Goal: Task Accomplishment & Management: Use online tool/utility

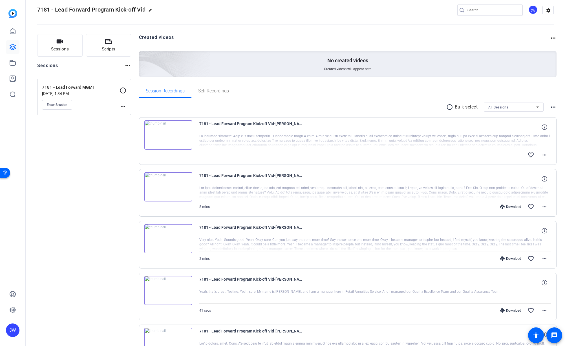
scroll to position [0, 0]
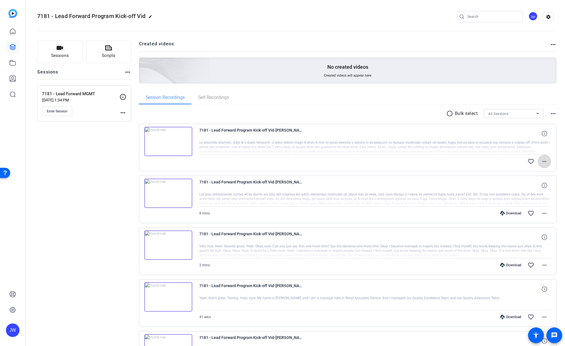
click at [543, 162] on mat-icon "more_horiz" at bounding box center [544, 161] width 7 height 7
click at [541, 162] on div at bounding box center [282, 173] width 565 height 346
click at [545, 134] on icon at bounding box center [543, 133] width 5 height 5
click at [545, 134] on mat-icon "close" at bounding box center [544, 133] width 7 height 7
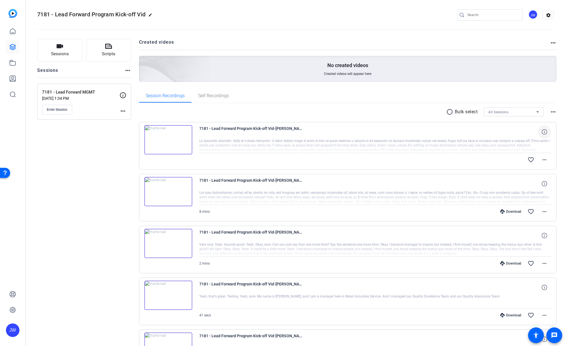
scroll to position [0, 0]
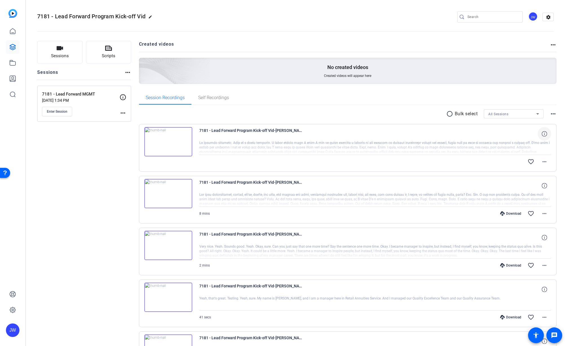
click at [515, 167] on div "favorite_border more_horiz" at bounding box center [428, 162] width 246 height 14
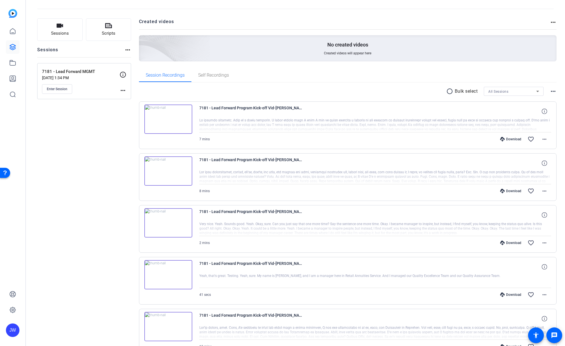
scroll to position [39, 0]
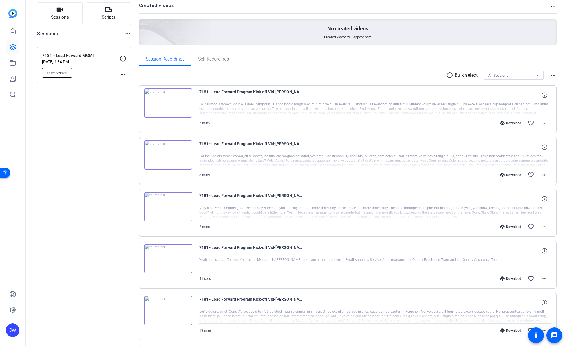
click at [51, 77] on button "Enter Session" at bounding box center [57, 73] width 30 height 10
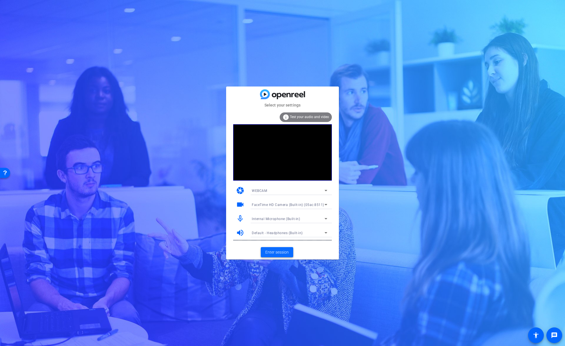
click at [275, 255] on span at bounding box center [277, 253] width 32 height 14
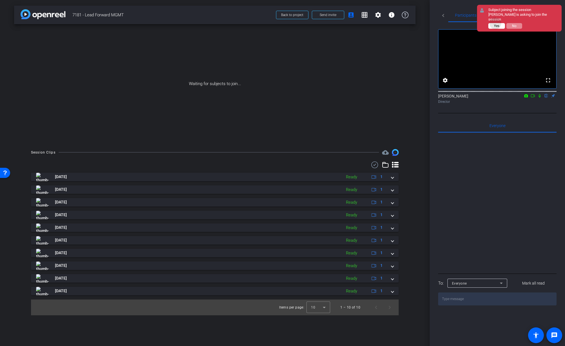
click at [496, 23] on button "Yes" at bounding box center [496, 26] width 17 height 6
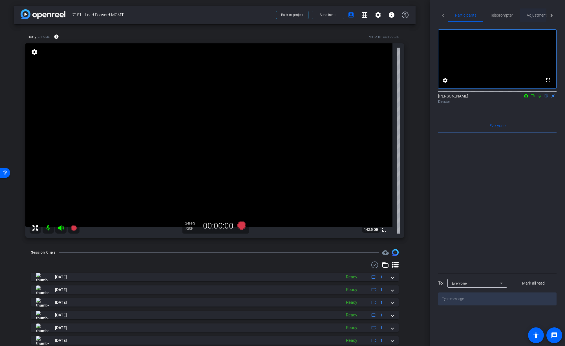
click at [545, 16] on span "Adjustments" at bounding box center [538, 15] width 22 height 4
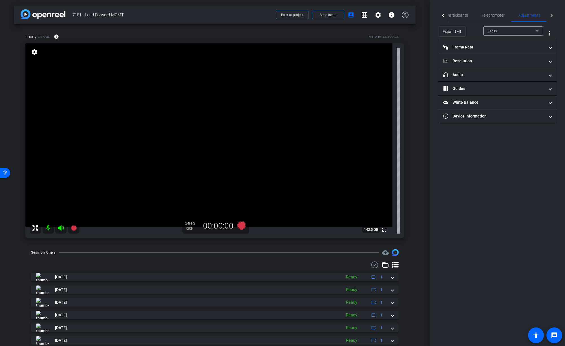
click at [483, 242] on div "Participants Teleprompter Adjustments Live settings Jon Williams flip Director …" at bounding box center [497, 173] width 135 height 346
click at [459, 16] on span "Participants" at bounding box center [456, 15] width 21 height 4
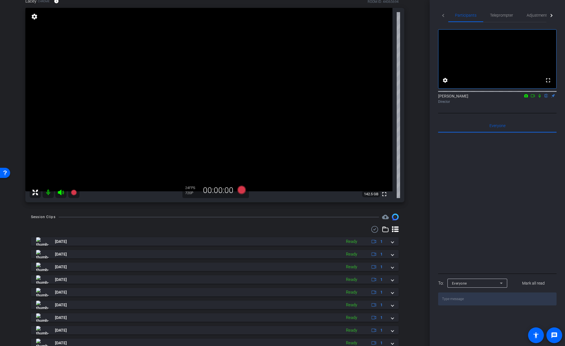
scroll to position [69, 0]
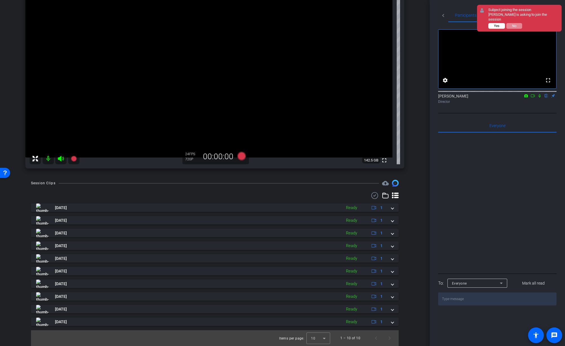
click at [499, 24] on span "Yes" at bounding box center [496, 26] width 5 height 4
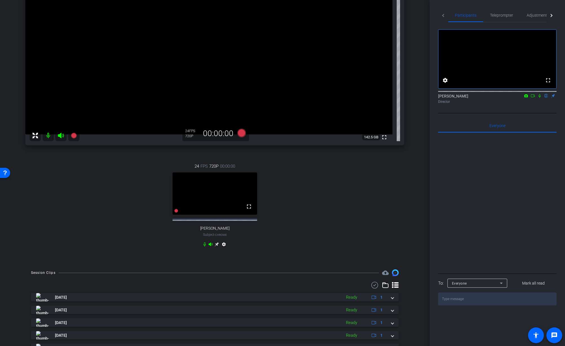
scroll to position [92, 0]
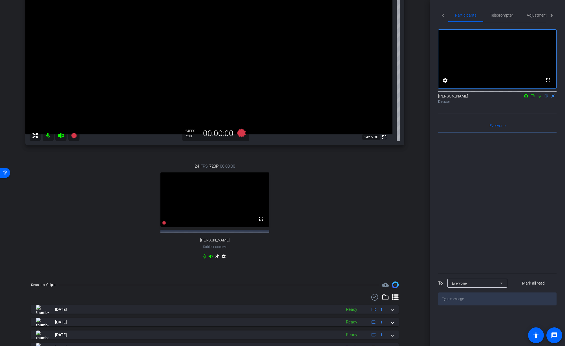
click at [224, 261] on mat-icon "settings" at bounding box center [223, 257] width 7 height 7
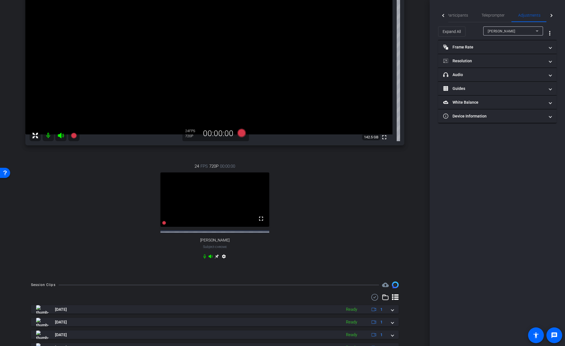
click at [224, 261] on mat-icon "settings" at bounding box center [223, 257] width 7 height 7
click at [253, 263] on div "24 FPS 720P 00:00:00 fullscreen seldric blocker Subject - Chrome settings" at bounding box center [214, 212] width 379 height 116
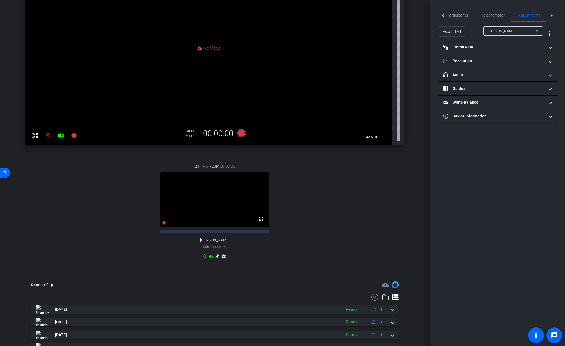
click at [305, 252] on div "24 FPS 720P 00:00:00 fullscreen seldric blocker Subject - Chrome settings" at bounding box center [214, 212] width 379 height 116
click at [459, 198] on div "Participants Teleprompter Adjustments Live settings Jon Williams flip Director …" at bounding box center [497, 173] width 135 height 346
click at [286, 242] on div "24 FPS 720P 00:00:00 fullscreen seldric blocker Subject - Chrome settings" at bounding box center [214, 212] width 379 height 116
click at [225, 261] on mat-icon "settings" at bounding box center [223, 257] width 7 height 7
click at [353, 228] on div "24 FPS 720P 00:00:00 fullscreen seldric blocker Subject - Chrome settings" at bounding box center [214, 212] width 379 height 116
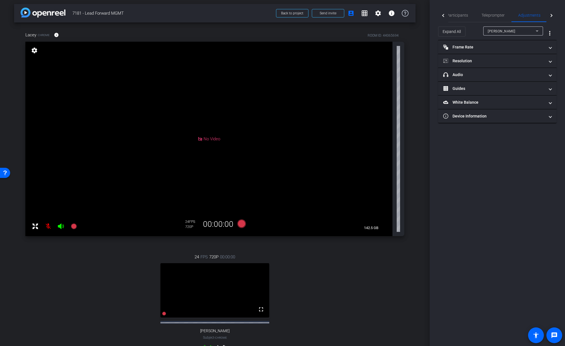
scroll to position [0, 0]
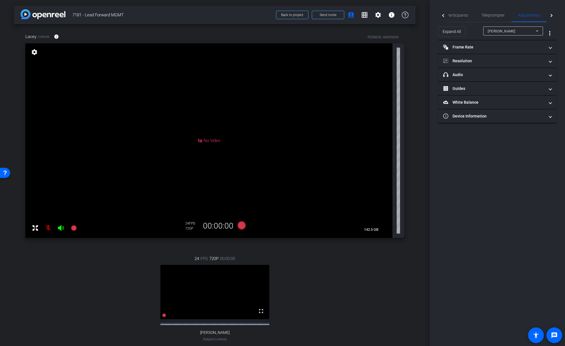
drag, startPoint x: 246, startPoint y: 294, endPoint x: 350, endPoint y: 154, distance: 174.4
click at [357, 133] on div "Lacey Chrome info ROOM ID: 44065694 No Video settings 142.5 GB 24 FPS 720P 00:0…" at bounding box center [214, 196] width 401 height 344
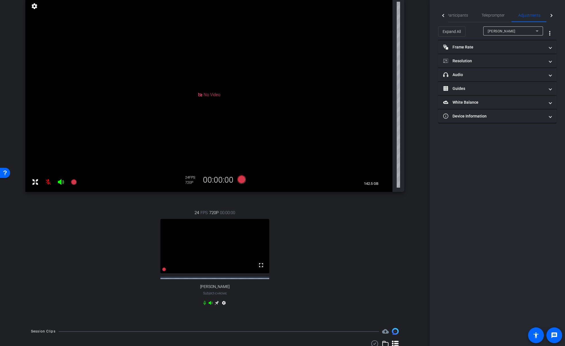
scroll to position [60, 0]
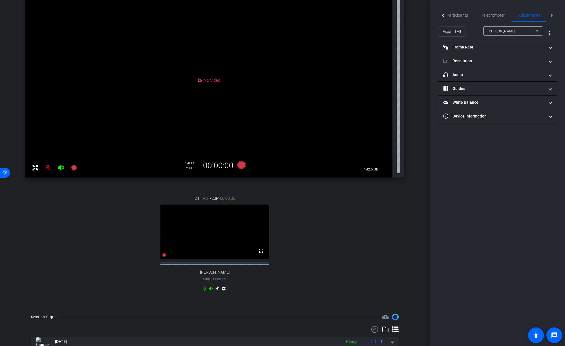
click at [223, 293] on mat-icon "settings" at bounding box center [223, 289] width 7 height 7
drag, startPoint x: 223, startPoint y: 294, endPoint x: 220, endPoint y: 294, distance: 3.4
click at [223, 293] on mat-icon "settings" at bounding box center [223, 289] width 7 height 7
drag, startPoint x: 317, startPoint y: 252, endPoint x: 322, endPoint y: 250, distance: 6.2
click at [317, 252] on div "24 FPS 720P 00:00:00 fullscreen seldric blocker Subject - Chrome settings" at bounding box center [214, 244] width 379 height 116
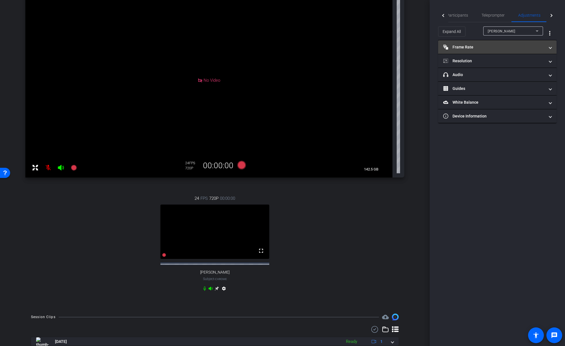
click at [493, 49] on mat-panel-title "Frame Rate Frame Rate" at bounding box center [493, 47] width 101 height 6
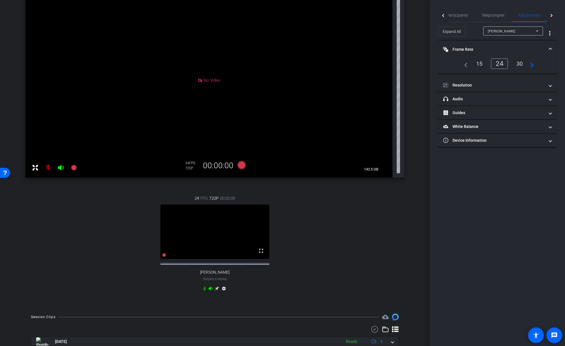
click at [533, 66] on mat-icon "navigate_next" at bounding box center [530, 63] width 7 height 7
click at [532, 66] on mat-icon "navigate_next" at bounding box center [530, 63] width 7 height 7
click at [501, 65] on div "30" at bounding box center [500, 64] width 15 height 10
click at [549, 85] on span at bounding box center [550, 85] width 2 height 6
click at [504, 103] on div "1080" at bounding box center [502, 102] width 21 height 10
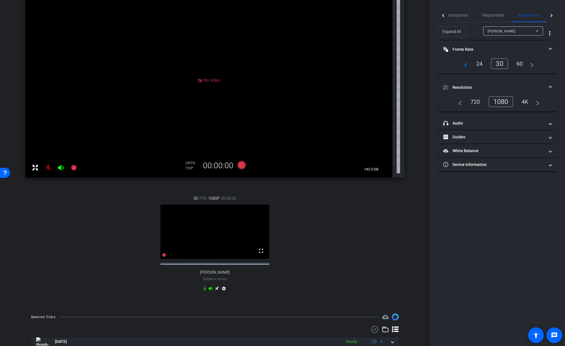
click at [526, 103] on div "4K" at bounding box center [525, 102] width 16 height 10
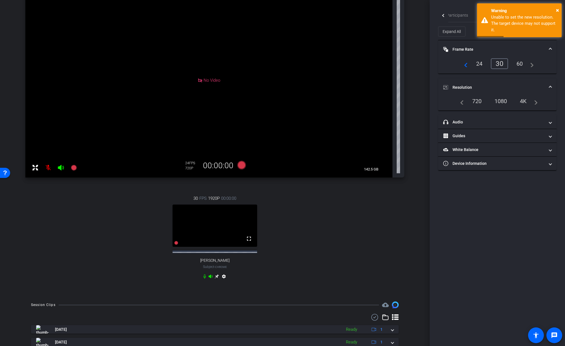
click at [500, 102] on div "1080" at bounding box center [500, 101] width 21 height 10
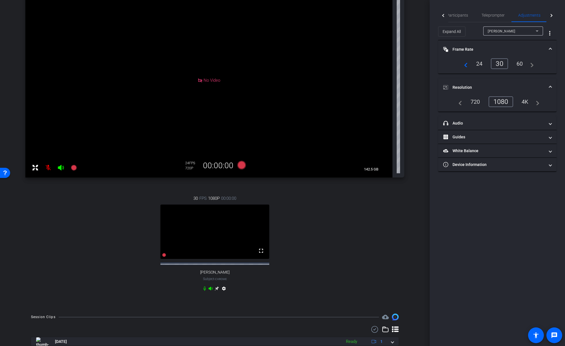
click at [216, 291] on icon at bounding box center [217, 288] width 5 height 5
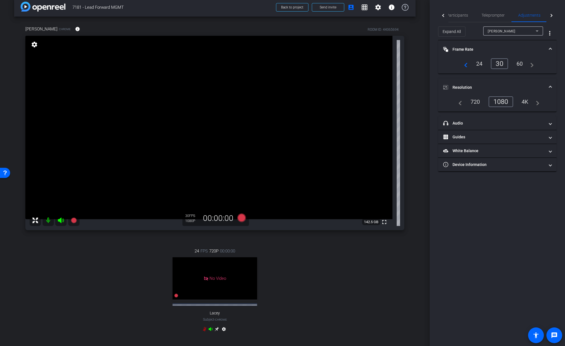
scroll to position [0, 0]
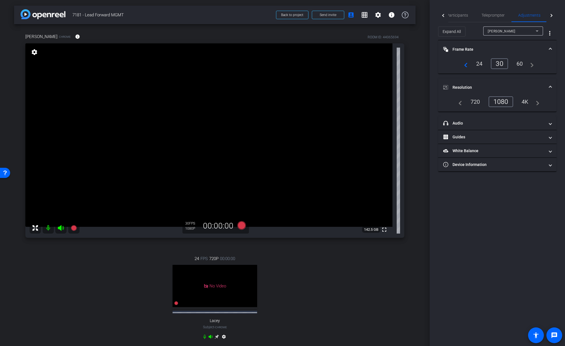
click at [425, 209] on div "arrow_back 7181 - Lead Forward MGMT Back to project Send invite account_box gri…" at bounding box center [215, 173] width 430 height 346
click at [391, 271] on div "24 FPS 720P 00:00:00 No Video Lacey Subject - Chrome settings" at bounding box center [214, 298] width 379 height 104
click at [404, 251] on div "24 FPS 720P 00:00:00 No Video Lacey Subject - Chrome settings" at bounding box center [214, 298] width 379 height 104
drag, startPoint x: 347, startPoint y: 285, endPoint x: 343, endPoint y: 282, distance: 4.8
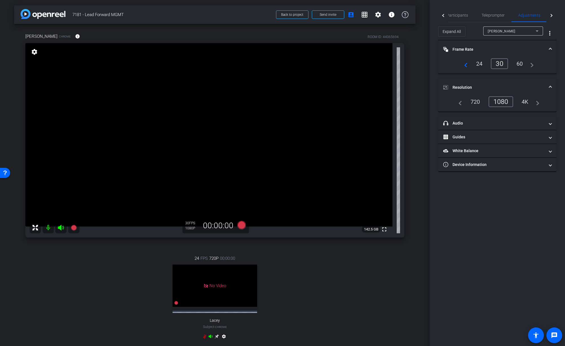
click at [343, 282] on div "24 FPS 720P 00:00:00 No Video Lacey Subject - Chrome settings" at bounding box center [214, 298] width 379 height 104
click at [240, 225] on icon at bounding box center [241, 225] width 8 height 8
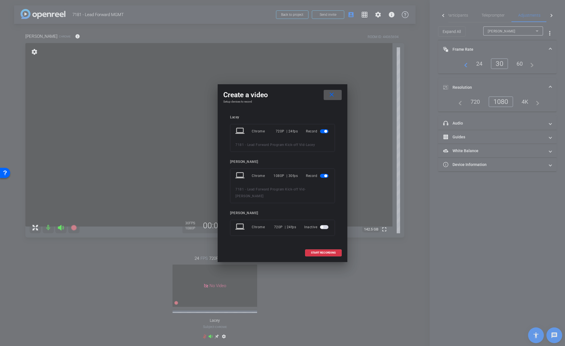
click at [326, 133] on button "button" at bounding box center [324, 131] width 8 height 4
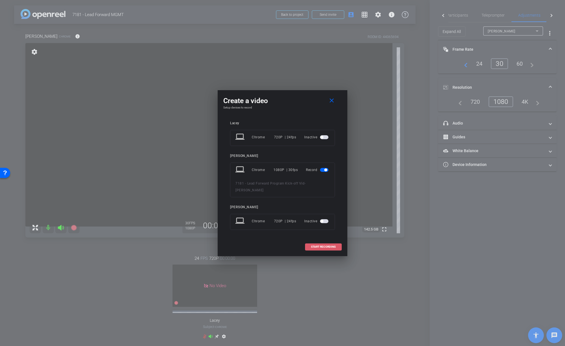
click at [325, 246] on span "START RECORDING" at bounding box center [323, 247] width 25 height 3
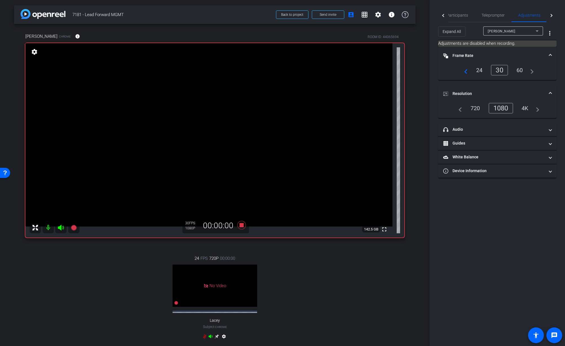
click at [357, 275] on div "24 FPS 720P 00:00:00 No Video Lacey Subject - Chrome settings" at bounding box center [214, 298] width 379 height 104
click at [497, 220] on div "Participants Teleprompter Adjustments Live settings Jon Williams flip Director …" at bounding box center [497, 173] width 135 height 346
click at [242, 226] on icon at bounding box center [241, 225] width 8 height 8
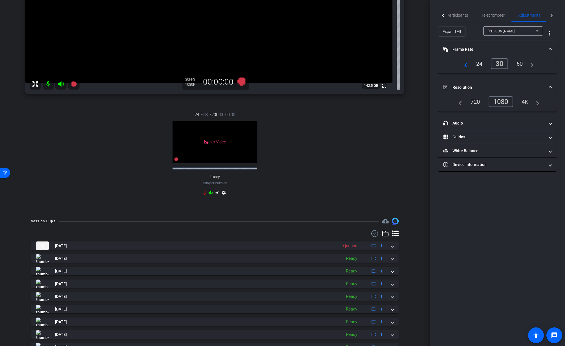
scroll to position [147, 0]
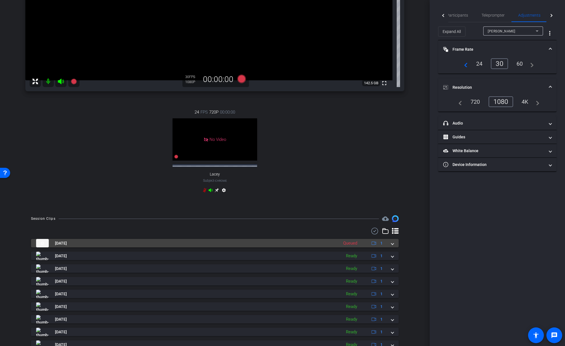
click at [391, 245] on span at bounding box center [392, 243] width 2 height 6
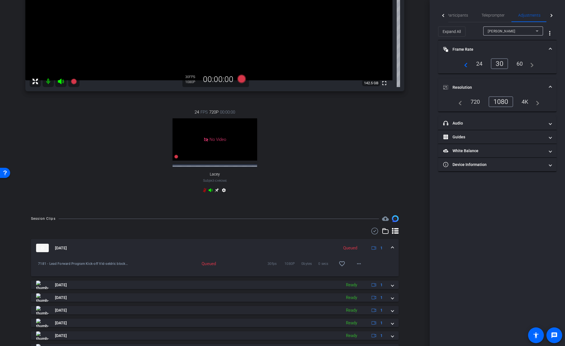
click at [393, 248] on span at bounding box center [392, 248] width 2 height 6
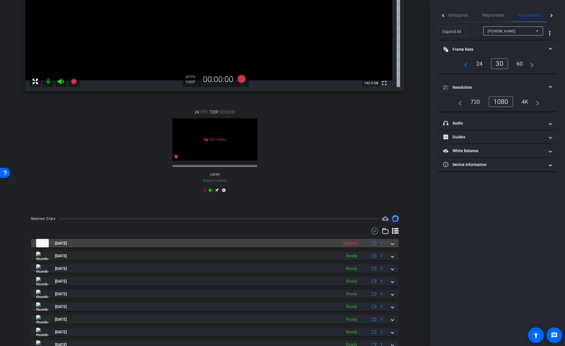
click at [393, 246] on span at bounding box center [392, 243] width 2 height 6
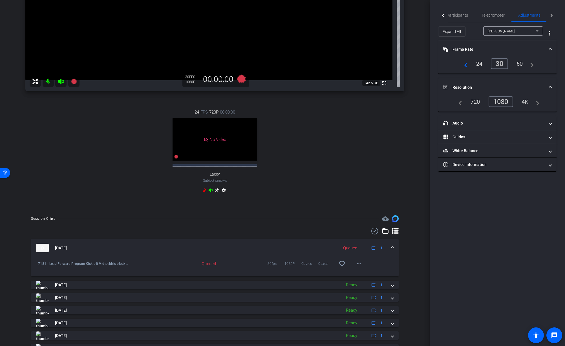
click at [410, 246] on div "Session Clips cloud_upload Sep 24, 2025 Queued 1 7181 - Lead Forward Program Ki…" at bounding box center [214, 312] width 401 height 195
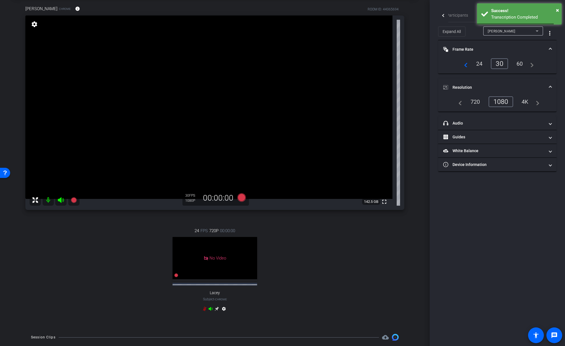
scroll to position [25, 0]
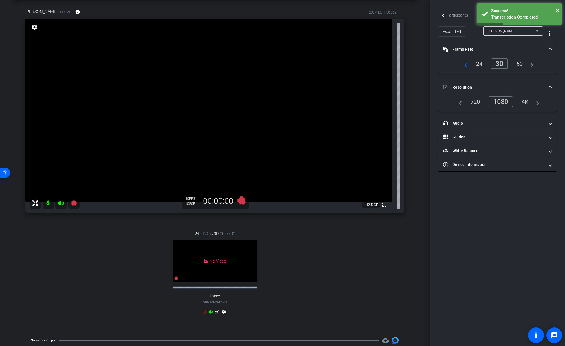
click at [455, 225] on div "Participants Teleprompter Adjustments Live settings Jon Williams flip Director …" at bounding box center [497, 173] width 135 height 346
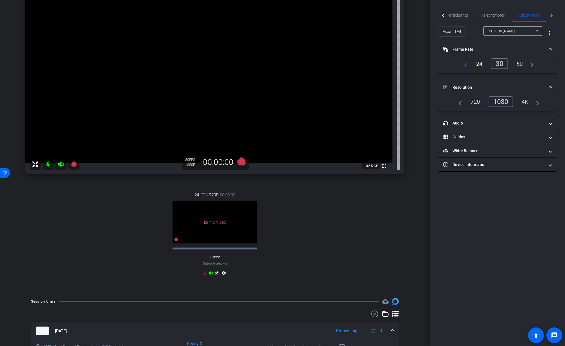
scroll to position [0, 0]
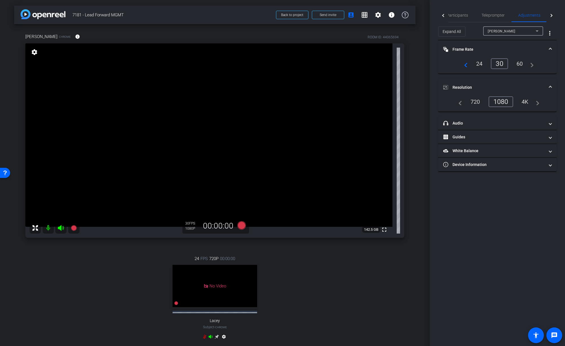
drag, startPoint x: 365, startPoint y: 267, endPoint x: 329, endPoint y: 253, distance: 38.6
click at [363, 266] on div "24 FPS 720P 00:00:00 No Video Lacey Subject - Chrome settings" at bounding box center [214, 298] width 379 height 104
click at [242, 226] on icon at bounding box center [241, 225] width 8 height 8
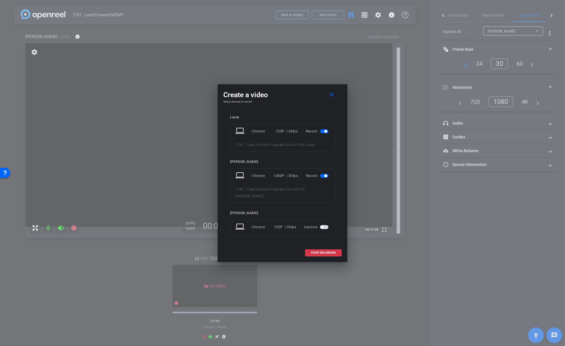
click at [324, 131] on span "button" at bounding box center [324, 131] width 8 height 4
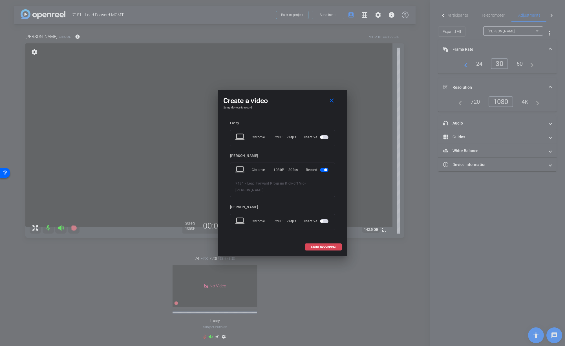
click at [324, 246] on span "START RECORDING" at bounding box center [323, 247] width 25 height 3
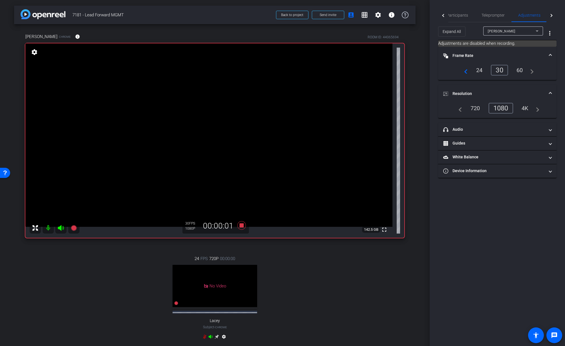
click at [381, 299] on div "24 FPS 720P 00:00:00 No Video Lacey Subject - Chrome settings" at bounding box center [214, 298] width 379 height 104
click at [460, 18] on span "Participants" at bounding box center [456, 15] width 21 height 14
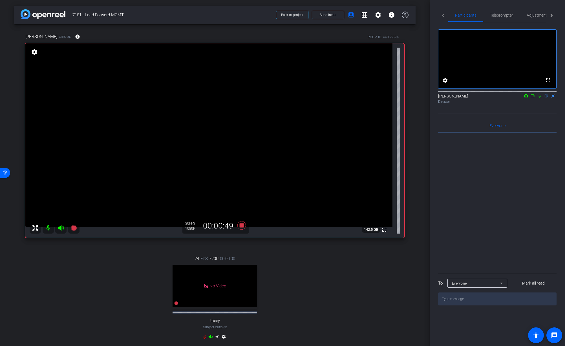
click at [384, 263] on div "24 FPS 720P 00:00:00 No Video Lacey Subject - Chrome settings" at bounding box center [214, 298] width 379 height 104
click at [540, 98] on icon at bounding box center [539, 96] width 5 height 4
click at [544, 104] on div "Director" at bounding box center [497, 101] width 118 height 5
click at [540, 98] on icon at bounding box center [539, 96] width 5 height 4
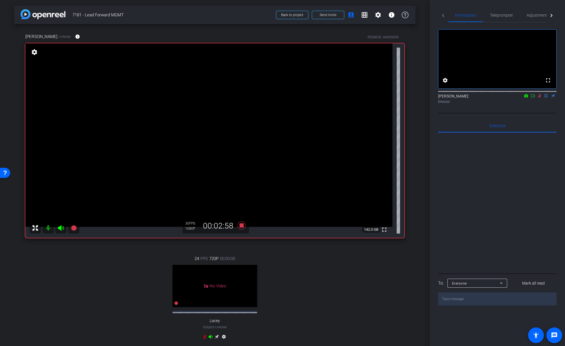
click at [540, 98] on icon at bounding box center [539, 96] width 3 height 4
click at [540, 98] on icon at bounding box center [539, 96] width 2 height 4
click at [541, 98] on icon at bounding box center [539, 96] width 5 height 4
drag, startPoint x: 297, startPoint y: 278, endPoint x: 290, endPoint y: 268, distance: 12.1
click at [297, 278] on div "24 FPS 720P 00:00:00 No Video Lacey Subject - Chrome settings" at bounding box center [214, 298] width 379 height 104
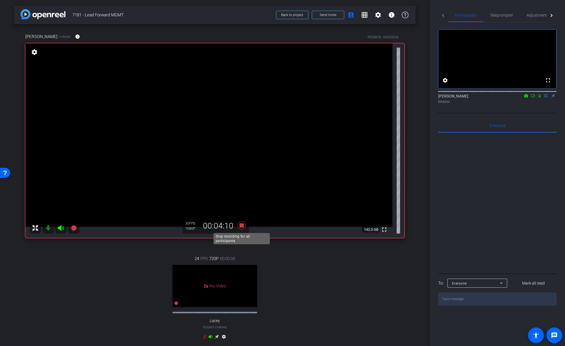
click at [241, 225] on icon at bounding box center [241, 225] width 8 height 8
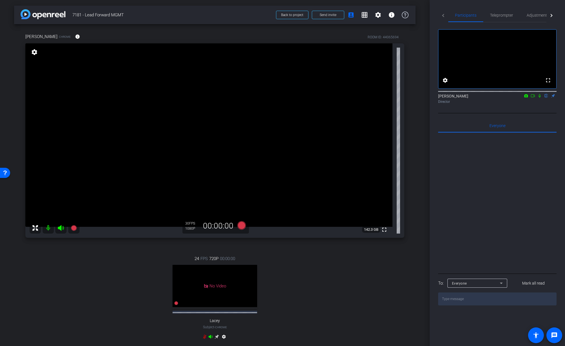
click at [294, 253] on div "24 FPS 720P 00:00:00 No Video Lacey Subject - Chrome settings" at bounding box center [214, 298] width 379 height 104
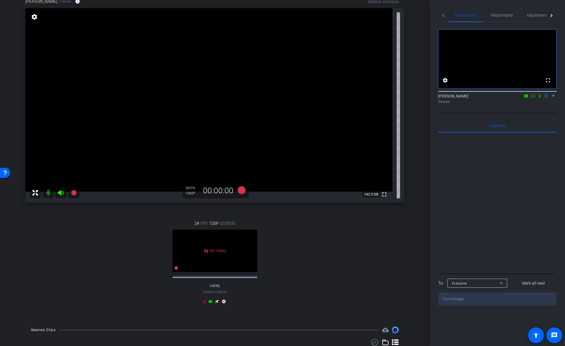
scroll to position [34, 0]
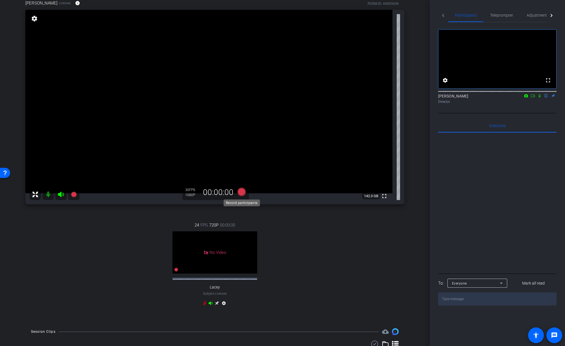
click at [243, 194] on icon at bounding box center [241, 192] width 8 height 8
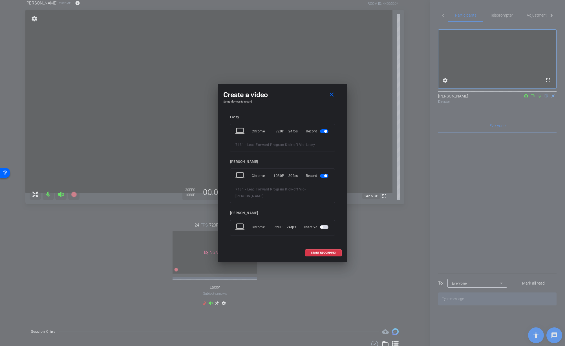
drag, startPoint x: 326, startPoint y: 132, endPoint x: 322, endPoint y: 150, distance: 18.3
click at [326, 132] on span "button" at bounding box center [325, 131] width 3 height 3
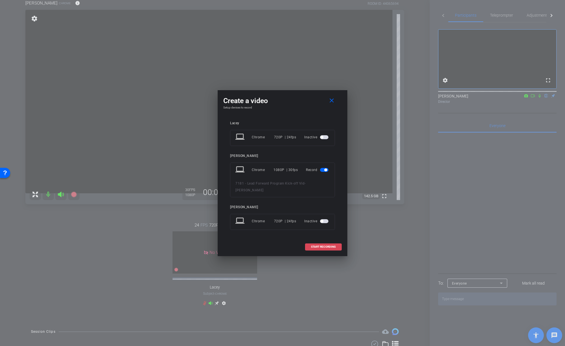
click at [323, 246] on span "START RECORDING" at bounding box center [323, 247] width 25 height 3
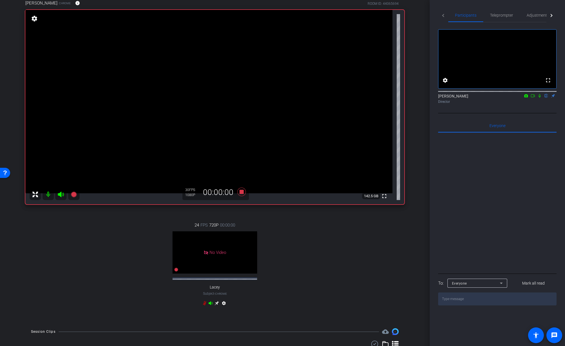
click at [380, 247] on div "24 FPS 720P 00:00:00 No Video Lacey Subject - Chrome settings" at bounding box center [214, 265] width 379 height 104
click at [403, 244] on div "24 FPS 720P 00:00:00 No Video Lacey Subject - Chrome settings" at bounding box center [214, 265] width 379 height 104
click at [540, 98] on icon at bounding box center [539, 96] width 5 height 4
drag, startPoint x: 329, startPoint y: 245, endPoint x: 315, endPoint y: 238, distance: 15.4
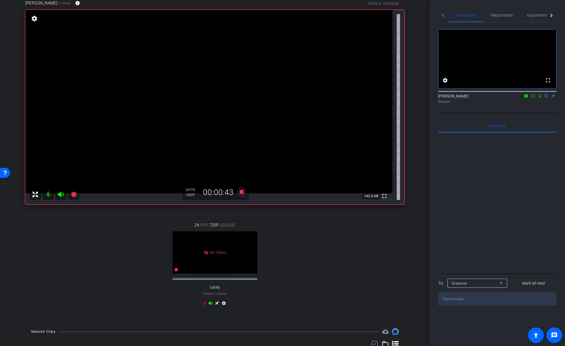
click at [329, 245] on div "24 FPS 720P 00:00:00 No Video Lacey Subject - Chrome settings" at bounding box center [214, 265] width 379 height 104
click at [541, 98] on icon at bounding box center [539, 96] width 5 height 4
click at [540, 98] on icon at bounding box center [539, 96] width 5 height 4
click at [540, 98] on icon at bounding box center [539, 96] width 2 height 4
click at [540, 98] on icon at bounding box center [539, 96] width 3 height 4
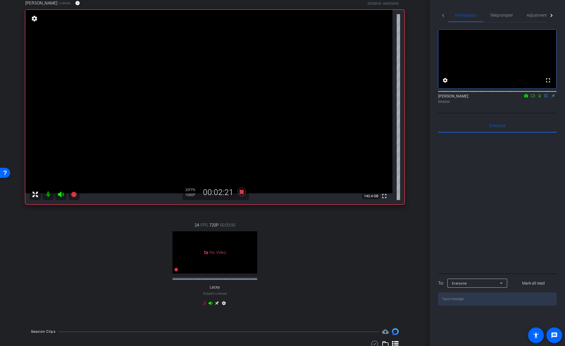
click at [540, 98] on icon at bounding box center [539, 96] width 2 height 4
click at [540, 98] on icon at bounding box center [539, 96] width 3 height 4
click at [539, 98] on icon at bounding box center [539, 96] width 5 height 4
drag, startPoint x: 540, startPoint y: 104, endPoint x: 539, endPoint y: 107, distance: 3.5
click at [540, 98] on icon at bounding box center [539, 96] width 5 height 4
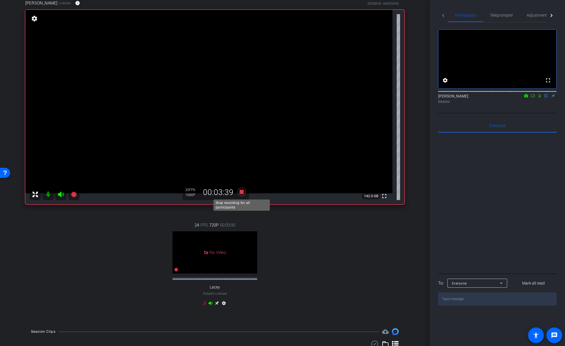
click at [243, 193] on icon at bounding box center [241, 192] width 8 height 8
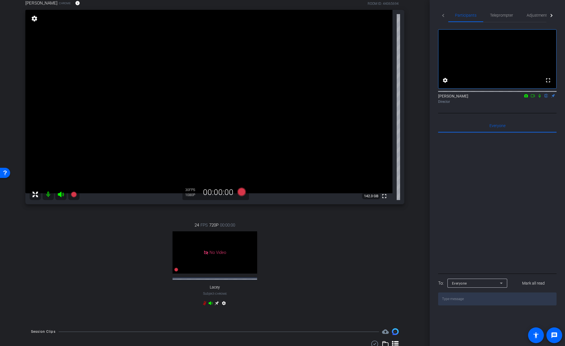
drag, startPoint x: 352, startPoint y: 229, endPoint x: 357, endPoint y: 231, distance: 6.1
click at [352, 229] on div "24 FPS 720P 00:00:00 No Video Lacey Subject - Chrome settings" at bounding box center [214, 265] width 379 height 104
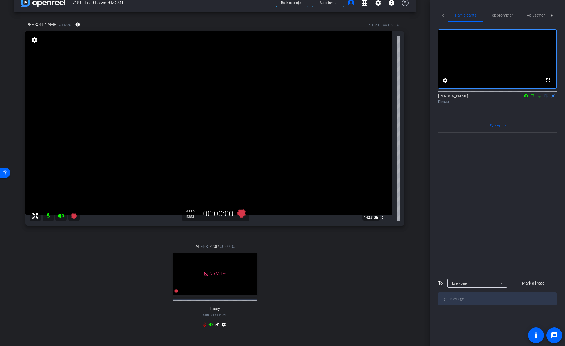
scroll to position [4, 0]
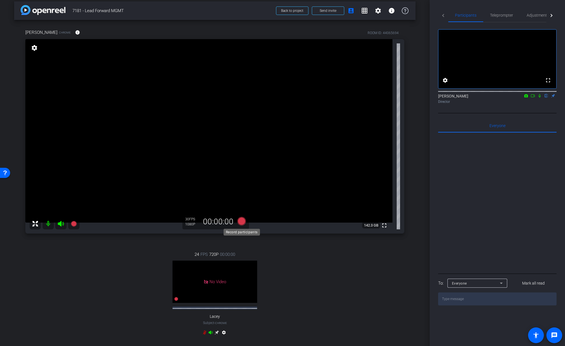
click at [244, 223] on icon at bounding box center [241, 221] width 8 height 8
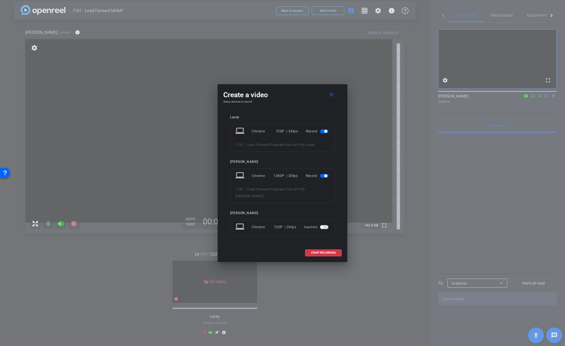
drag, startPoint x: 325, startPoint y: 131, endPoint x: 319, endPoint y: 145, distance: 15.9
click at [325, 131] on span "button" at bounding box center [325, 131] width 3 height 3
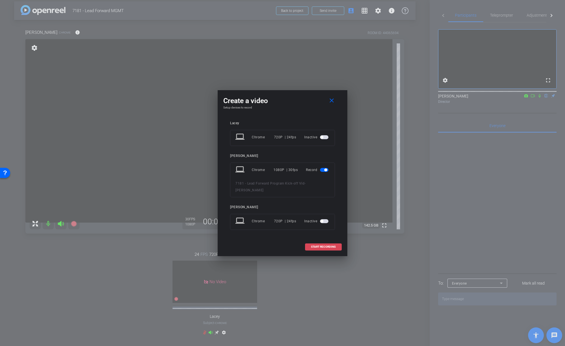
click at [325, 246] on span "START RECORDING" at bounding box center [323, 247] width 25 height 3
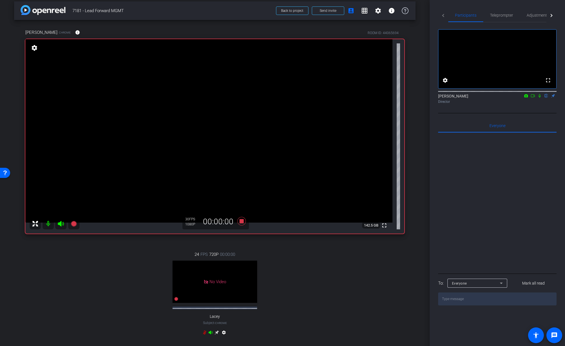
click at [411, 240] on div "seldric blocker Chrome info ROOM ID: 44065694 fullscreen settings 142.5 GB 30 F…" at bounding box center [214, 186] width 401 height 332
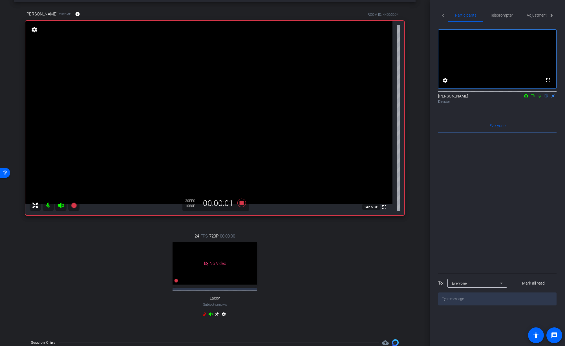
scroll to position [0, 0]
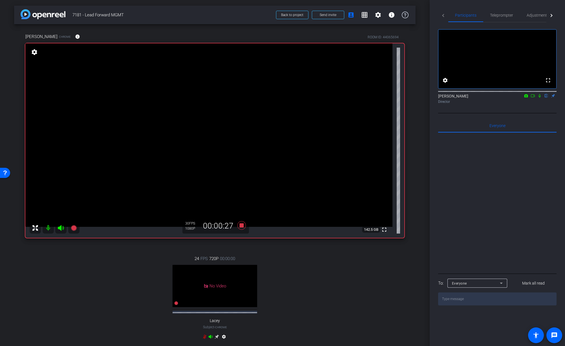
click at [539, 98] on icon at bounding box center [539, 96] width 5 height 4
click at [540, 98] on icon at bounding box center [539, 96] width 5 height 4
click at [538, 98] on icon at bounding box center [539, 96] width 5 height 4
click at [540, 98] on icon at bounding box center [539, 96] width 3 height 4
click at [538, 98] on icon at bounding box center [539, 96] width 5 height 4
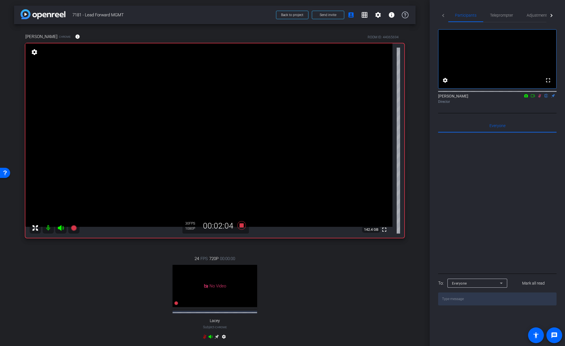
click at [540, 98] on icon at bounding box center [539, 96] width 5 height 4
click at [539, 98] on icon at bounding box center [539, 96] width 5 height 4
click at [540, 98] on icon at bounding box center [539, 96] width 5 height 4
drag, startPoint x: 539, startPoint y: 102, endPoint x: 549, endPoint y: 112, distance: 14.0
click at [540, 98] on icon at bounding box center [539, 96] width 5 height 4
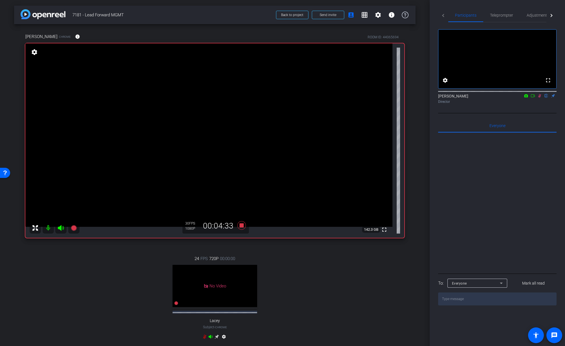
drag, startPoint x: 538, startPoint y: 102, endPoint x: 547, endPoint y: 110, distance: 11.4
click at [539, 98] on icon at bounding box center [539, 96] width 5 height 4
click at [540, 98] on mat-icon at bounding box center [539, 95] width 7 height 5
click at [540, 98] on icon at bounding box center [539, 96] width 5 height 4
click at [539, 98] on icon at bounding box center [539, 96] width 2 height 4
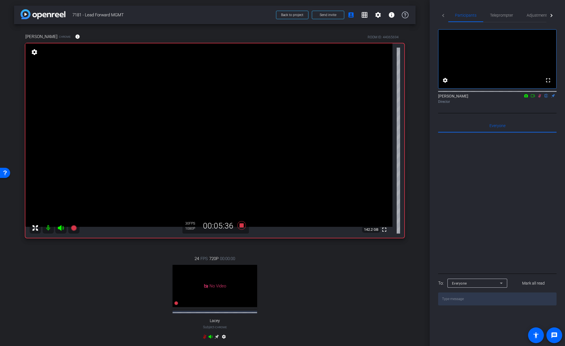
click at [539, 98] on icon at bounding box center [539, 96] width 5 height 4
click at [540, 98] on icon at bounding box center [539, 96] width 5 height 4
click at [540, 98] on icon at bounding box center [539, 96] width 3 height 4
click at [540, 98] on icon at bounding box center [539, 96] width 2 height 4
click at [538, 98] on icon at bounding box center [539, 96] width 5 height 4
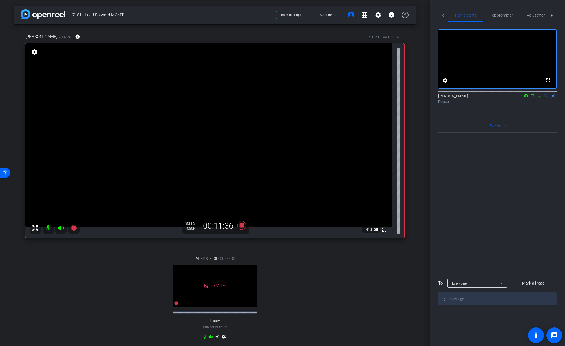
drag, startPoint x: 420, startPoint y: 202, endPoint x: 413, endPoint y: 207, distance: 8.5
click at [420, 202] on div "arrow_back 7181 - Lead Forward MGMT Back to project Send invite account_box gri…" at bounding box center [215, 173] width 430 height 346
click at [272, 257] on div "24 FPS 720P 00:00:00 No Video Lacey Subject - Chrome settings" at bounding box center [214, 298] width 379 height 104
drag, startPoint x: 540, startPoint y: 103, endPoint x: 545, endPoint y: 115, distance: 12.8
click at [540, 98] on icon at bounding box center [539, 96] width 5 height 4
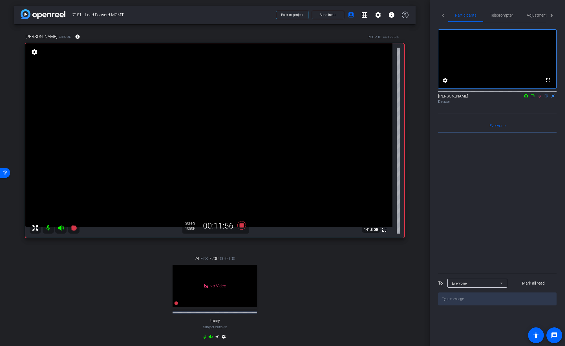
click at [540, 98] on icon at bounding box center [539, 96] width 3 height 4
click at [415, 189] on div "seldric blocker Chrome info ROOM ID: 44065694 fullscreen settings 141.8 GB 30 F…" at bounding box center [214, 190] width 401 height 332
click at [540, 98] on icon at bounding box center [539, 96] width 5 height 4
click at [541, 98] on icon at bounding box center [539, 96] width 5 height 4
click at [243, 227] on icon at bounding box center [241, 225] width 8 height 8
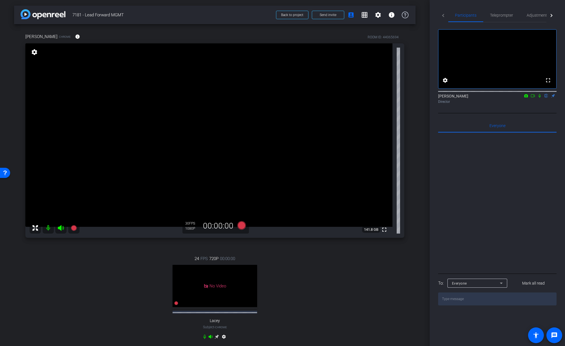
drag, startPoint x: 292, startPoint y: 264, endPoint x: 498, endPoint y: 224, distance: 209.7
click at [292, 264] on div "24 FPS 720P 00:00:00 No Video Lacey Subject - Chrome settings" at bounding box center [214, 298] width 379 height 104
drag, startPoint x: 412, startPoint y: 169, endPoint x: 404, endPoint y: 258, distance: 88.6
click at [412, 170] on div "seldric blocker Chrome info ROOM ID: 44065694 fullscreen settings 141.8 GB 30 F…" at bounding box center [214, 190] width 401 height 332
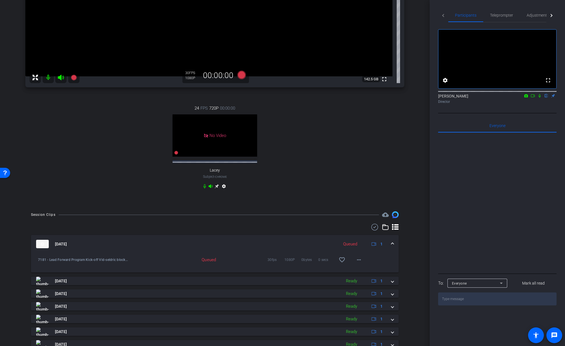
scroll to position [150, 0]
click at [391, 245] on span at bounding box center [392, 245] width 2 height 6
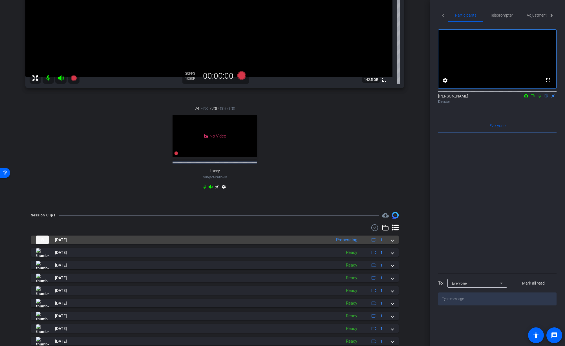
click at [392, 242] on span at bounding box center [392, 240] width 2 height 6
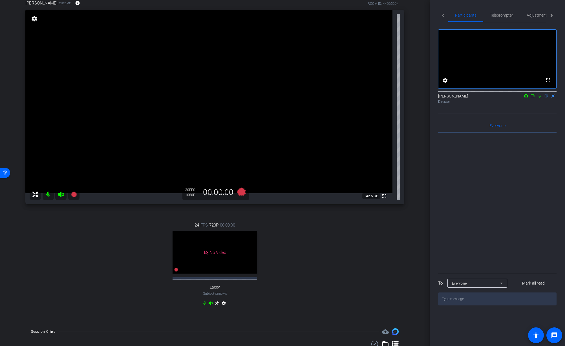
scroll to position [33, 0]
click at [410, 88] on div "seldric blocker Chrome info ROOM ID: 44065694 fullscreen settings 142.5 GB 30 F…" at bounding box center [214, 158] width 401 height 332
drag, startPoint x: 408, startPoint y: 95, endPoint x: 422, endPoint y: 86, distance: 17.5
click at [408, 95] on div "seldric blocker Chrome info ROOM ID: 44065694 fullscreen settings 142.5 GB 30 F…" at bounding box center [214, 158] width 401 height 332
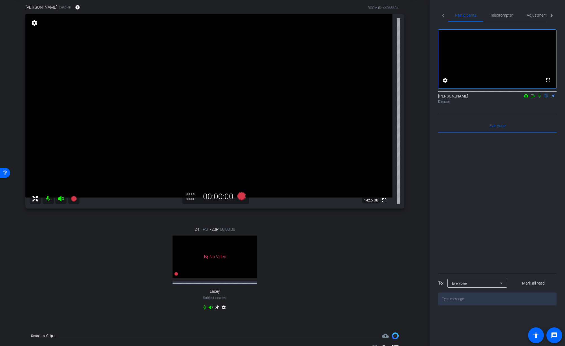
click at [419, 233] on div "arrow_back 7181 - Lead Forward MGMT Back to project Send invite account_box gri…" at bounding box center [215, 144] width 430 height 346
click at [417, 129] on div "arrow_back 7181 - Lead Forward MGMT Back to project Send invite account_box gri…" at bounding box center [215, 144] width 430 height 346
click at [388, 218] on div "24 FPS 720P 00:00:00 No Video Lacey Subject - Chrome settings" at bounding box center [214, 269] width 379 height 104
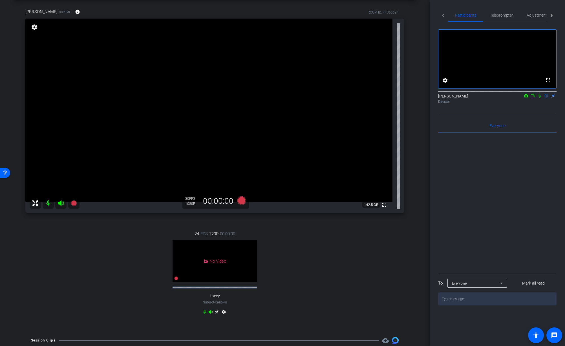
scroll to position [26, 0]
click at [427, 155] on div "arrow_back 7181 - Lead Forward MGMT Back to project Send invite account_box gri…" at bounding box center [215, 147] width 430 height 346
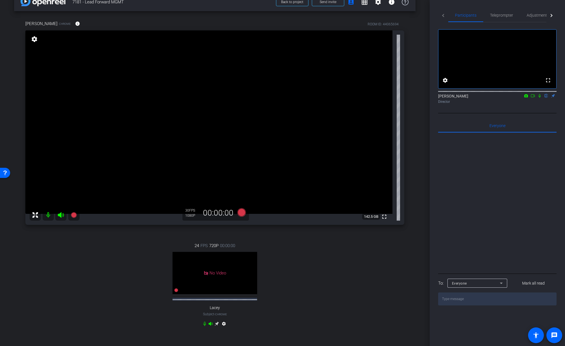
scroll to position [0, 0]
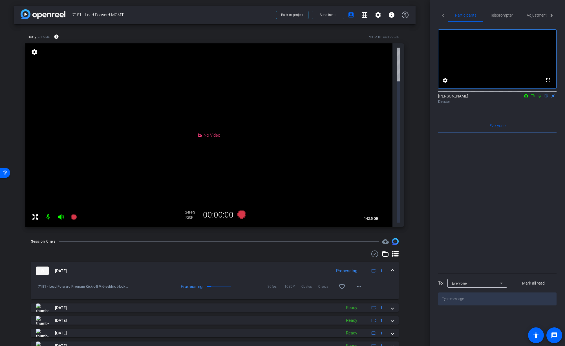
click at [154, 11] on span "7181 - Lead Forward MGMT" at bounding box center [172, 14] width 200 height 11
drag, startPoint x: 416, startPoint y: 193, endPoint x: 419, endPoint y: 192, distance: 3.4
click at [416, 193] on div "arrow_back 7181 - Lead Forward MGMT Back to project Send invite account_box gri…" at bounding box center [215, 173] width 430 height 346
drag, startPoint x: 416, startPoint y: 162, endPoint x: 422, endPoint y: 156, distance: 8.6
click at [416, 162] on div "arrow_back 7181 - Lead Forward MGMT Back to project Send invite account_box gri…" at bounding box center [215, 173] width 430 height 346
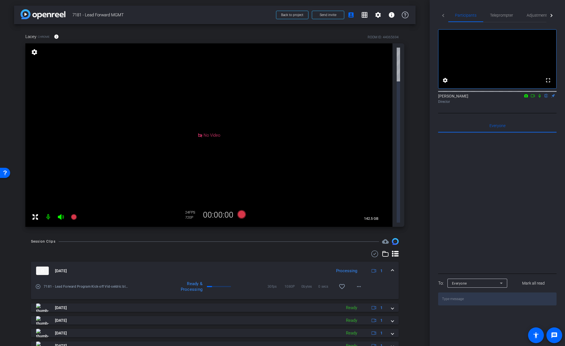
click at [424, 145] on div "arrow_back 7181 - Lead Forward MGMT Back to project Send invite account_box gri…" at bounding box center [215, 173] width 430 height 346
click at [414, 238] on div "Session Clips cloud_upload Sep 24, 2025 Processing 1 play_circle_outline 7181 -…" at bounding box center [214, 335] width 401 height 195
click at [418, 158] on div "arrow_back 7181 - Lead Forward MGMT Back to project Send invite account_box gri…" at bounding box center [215, 173] width 430 height 346
drag, startPoint x: 406, startPoint y: 193, endPoint x: 434, endPoint y: 106, distance: 91.0
click at [406, 238] on div "Session Clips cloud_upload Sep 24, 2025 Processing 1 play_circle_outline 7181 -…" at bounding box center [214, 335] width 401 height 195
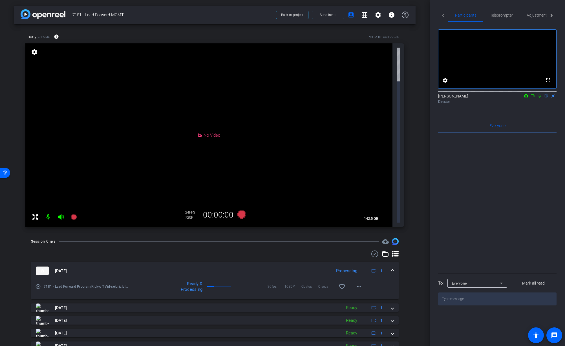
click at [195, 15] on span "7181 - Lead Forward MGMT" at bounding box center [172, 14] width 200 height 11
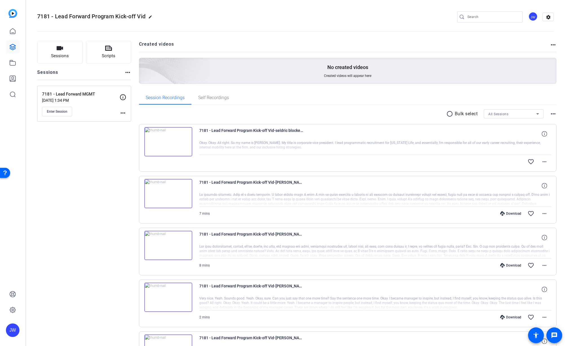
click at [179, 146] on img at bounding box center [168, 141] width 48 height 29
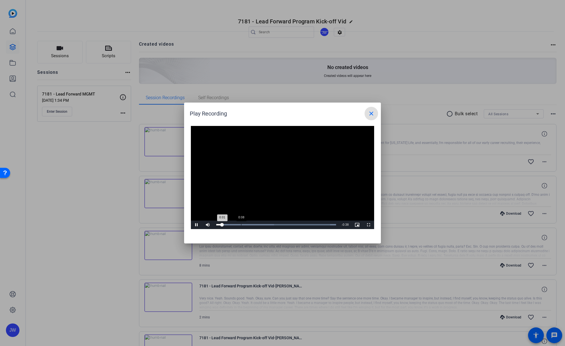
click at [241, 225] on div "0:08" at bounding box center [241, 224] width 0 height 1
click at [260, 224] on div "0:14" at bounding box center [260, 224] width 0 height 1
click at [279, 224] on div "Loaded : 100.00% 0:20 0:15" at bounding box center [276, 224] width 120 height 1
click at [198, 225] on span "Video Player" at bounding box center [196, 225] width 11 height 0
click at [373, 114] on mat-icon "close" at bounding box center [371, 113] width 7 height 7
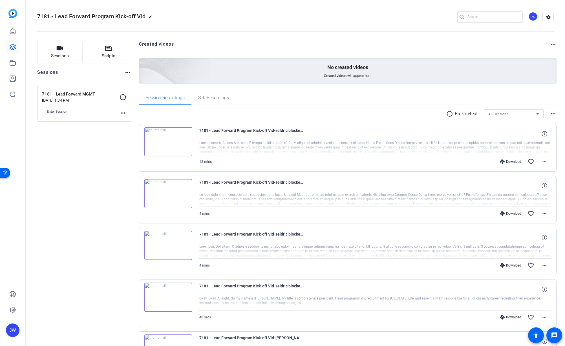
click at [306, 18] on div "7181 - Lead Forward Program Kick-off Vid edit JW settings" at bounding box center [295, 17] width 516 height 8
